Goal: Find specific page/section: Find specific page/section

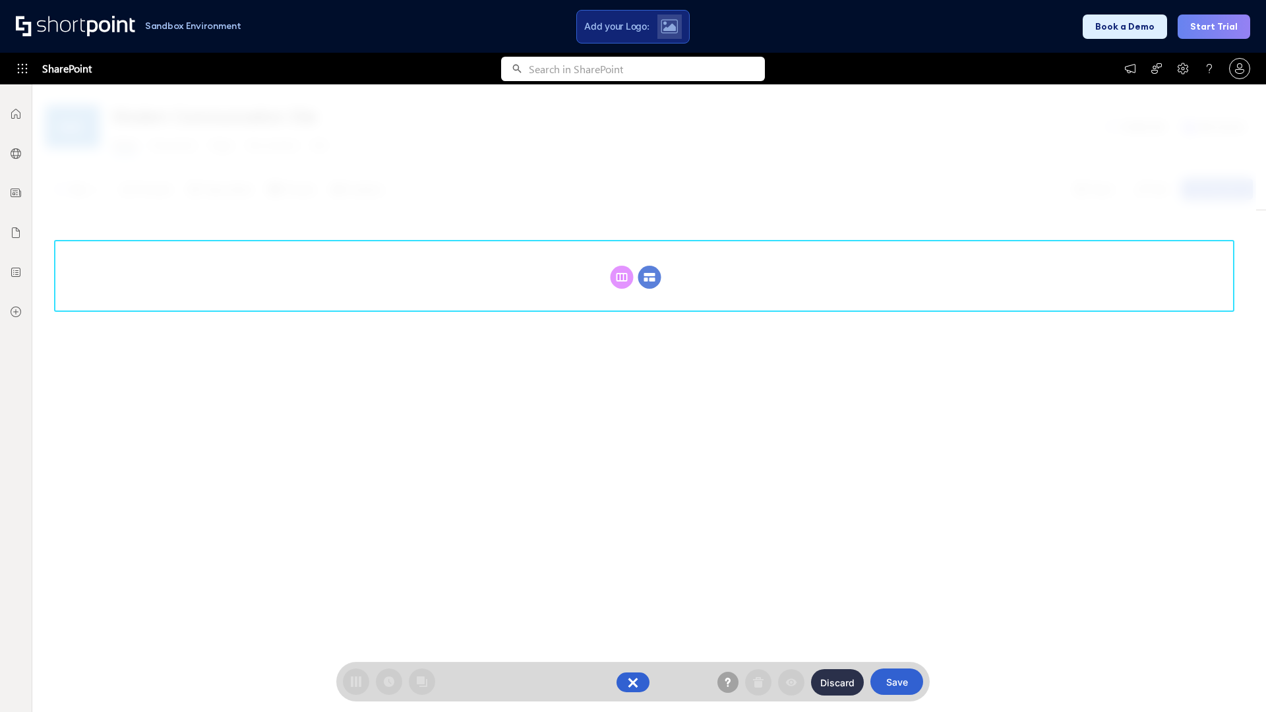
click at [650, 277] on circle at bounding box center [650, 277] width 23 height 23
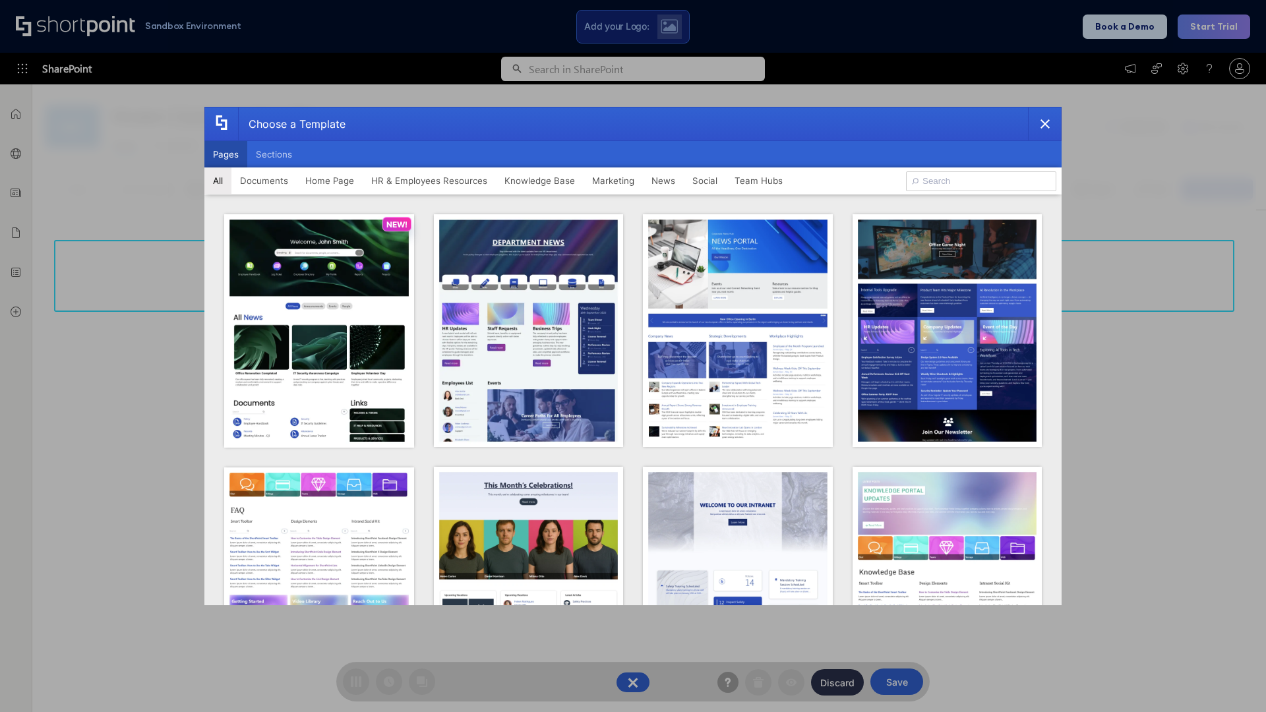
click at [226, 154] on button "Pages" at bounding box center [225, 154] width 43 height 26
type input "News Portal 1"
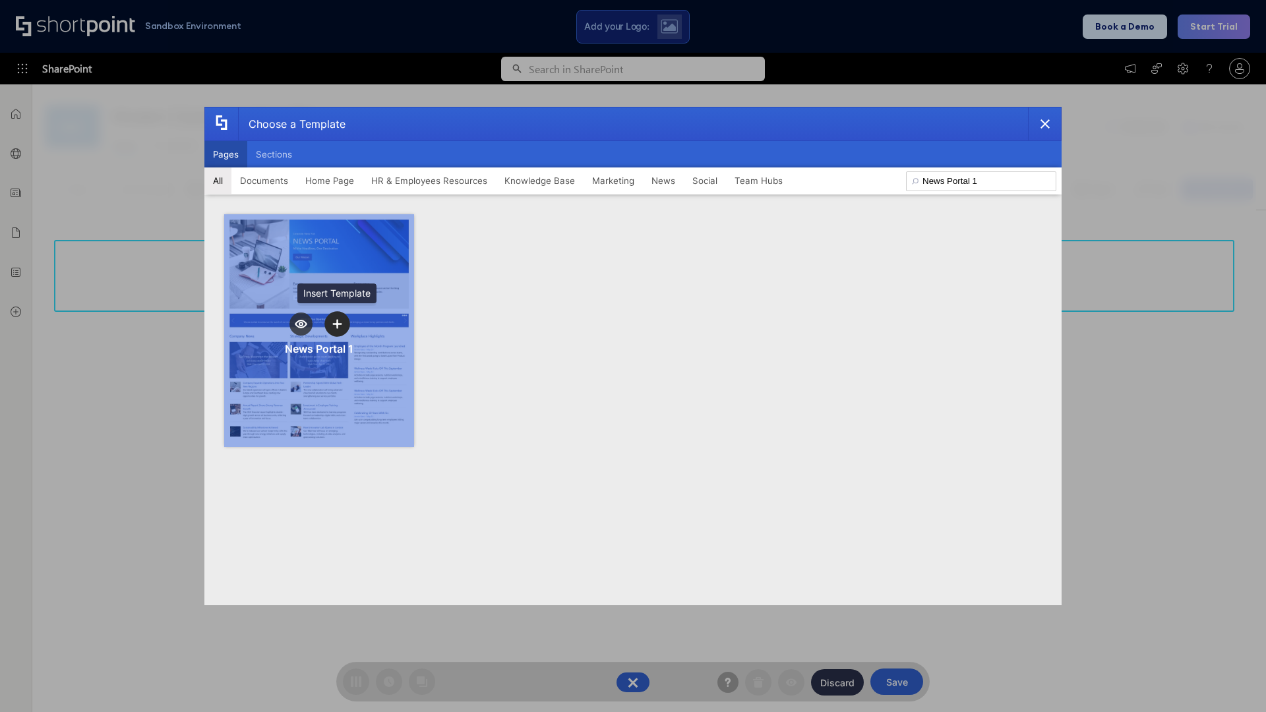
click at [337, 324] on icon "template selector" at bounding box center [336, 323] width 9 height 9
